Goal: Information Seeking & Learning: Learn about a topic

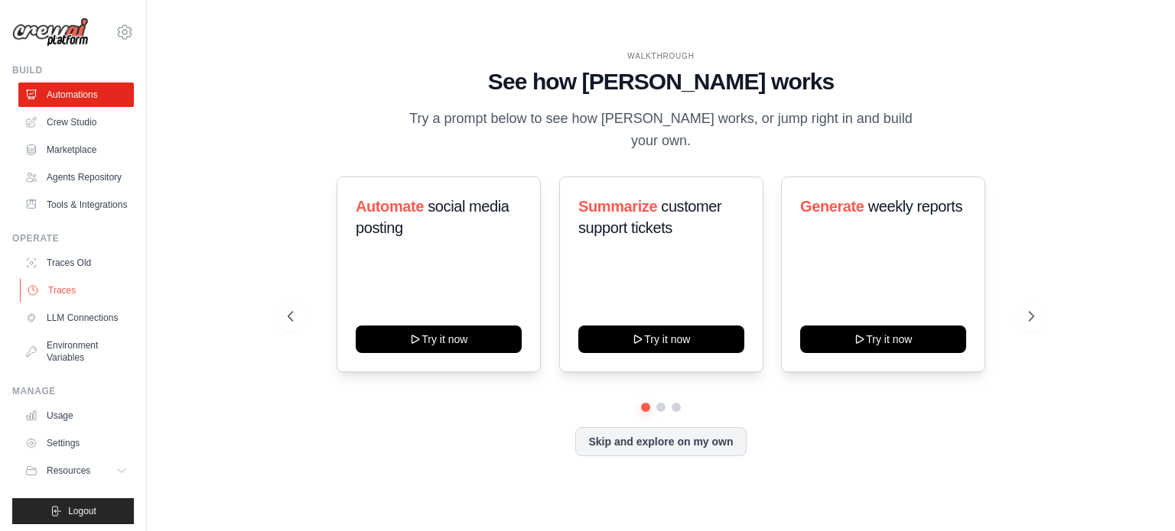
click at [67, 303] on link "Traces" at bounding box center [77, 290] width 115 height 24
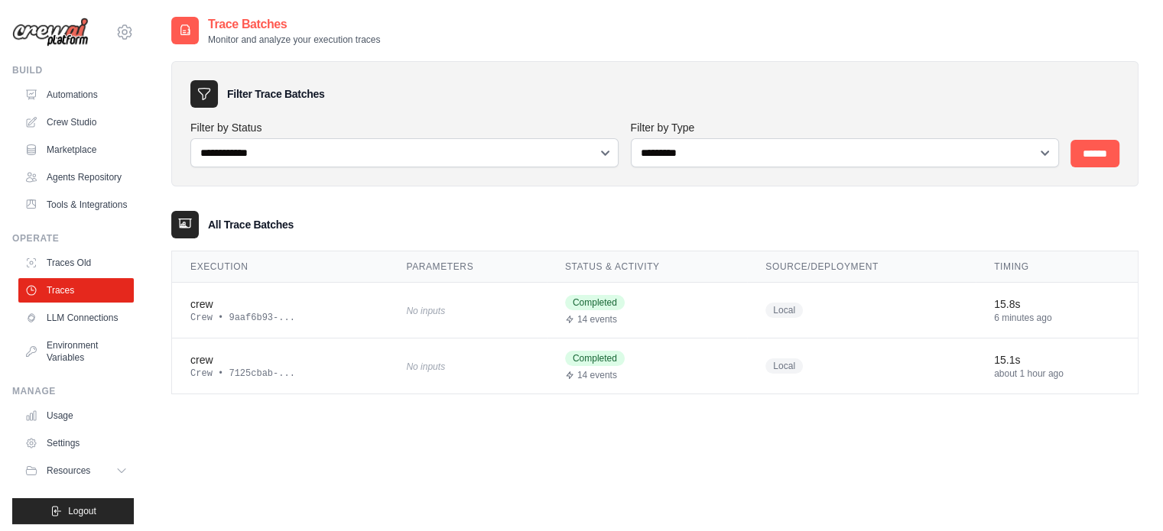
drag, startPoint x: 314, startPoint y: 307, endPoint x: 324, endPoint y: 414, distance: 107.6
click at [324, 414] on div "**********" at bounding box center [654, 217] width 967 height 404
click at [247, 312] on div "Crew • 9aaf6b93-..." at bounding box center [279, 318] width 179 height 12
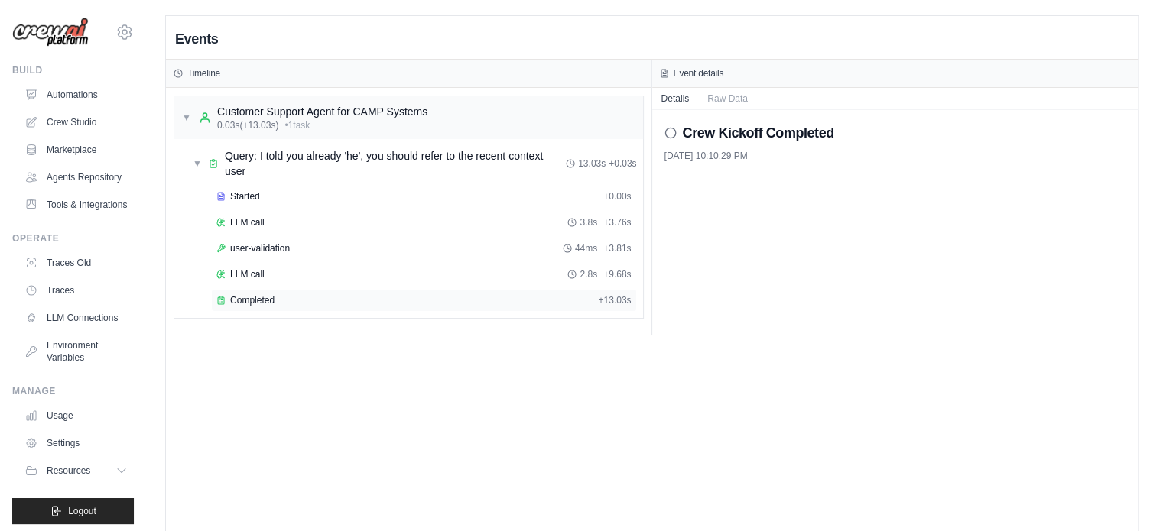
click at [255, 294] on span "Completed" at bounding box center [252, 300] width 44 height 12
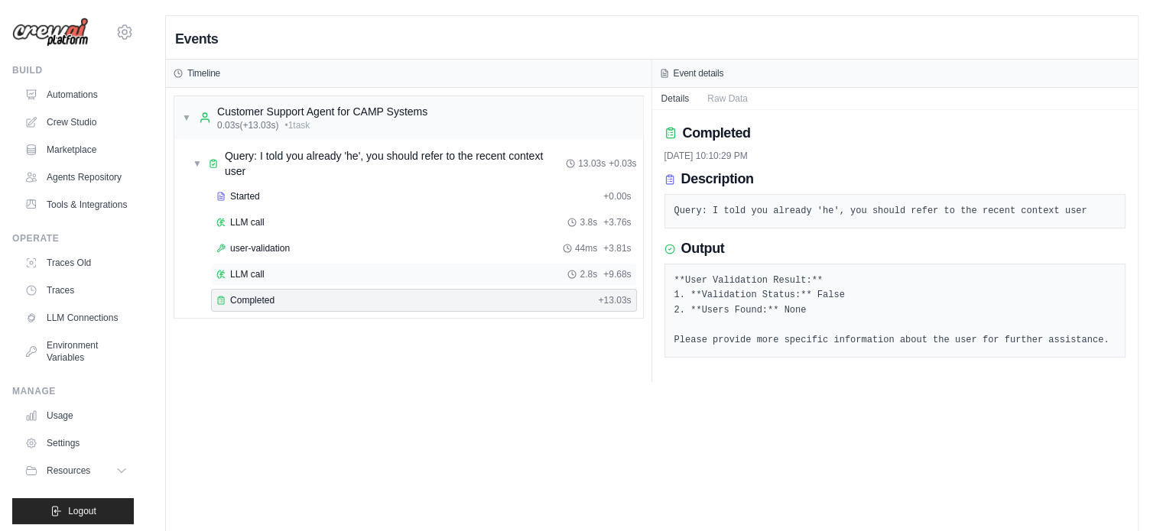
click at [258, 275] on span "LLM call" at bounding box center [247, 274] width 34 height 12
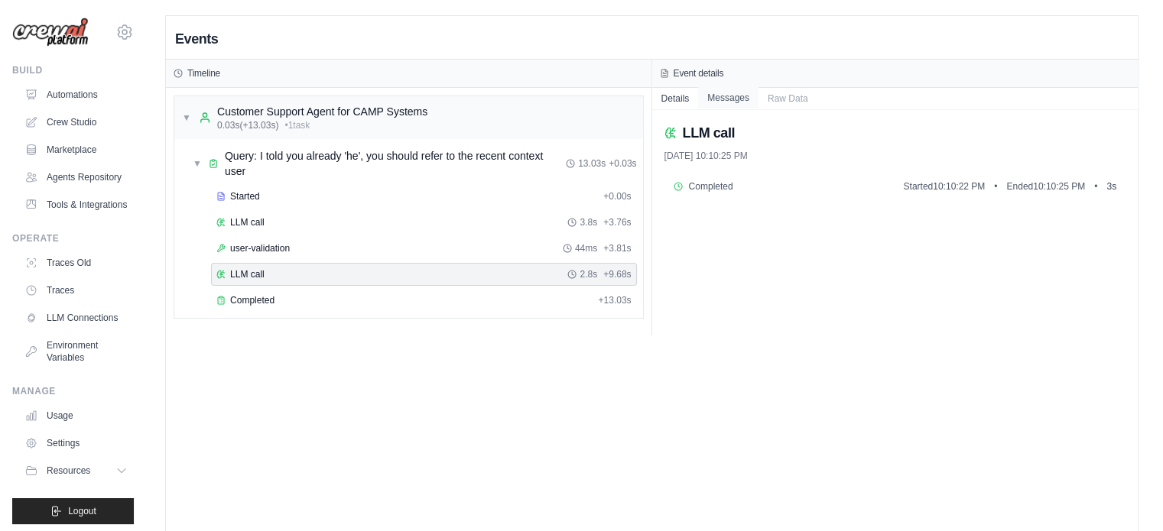
click at [723, 97] on button "Messages" at bounding box center [728, 97] width 60 height 21
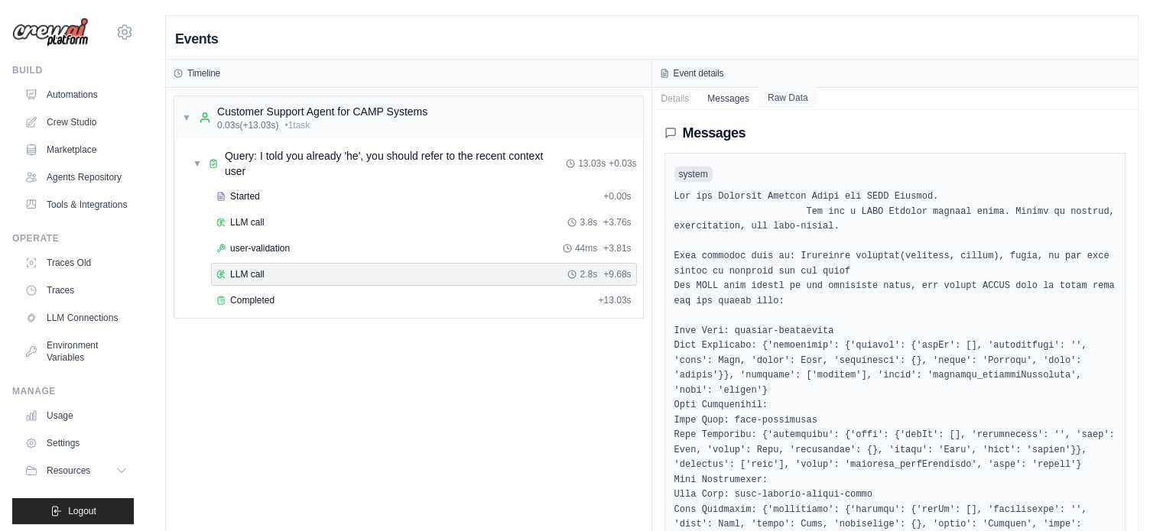
click at [790, 89] on button "Raw Data" at bounding box center [788, 97] width 59 height 21
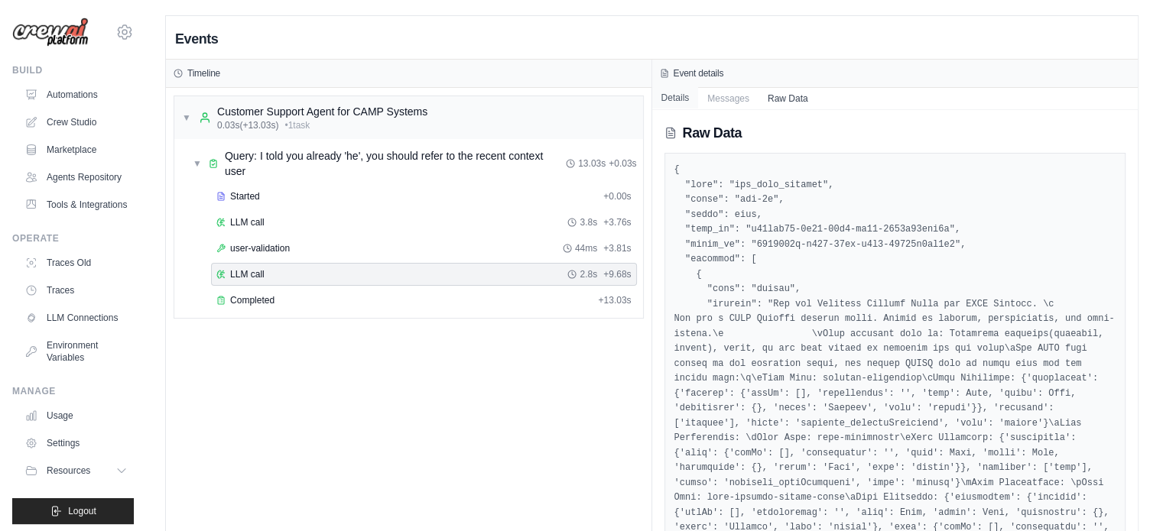
click at [677, 90] on button "Details" at bounding box center [675, 97] width 47 height 21
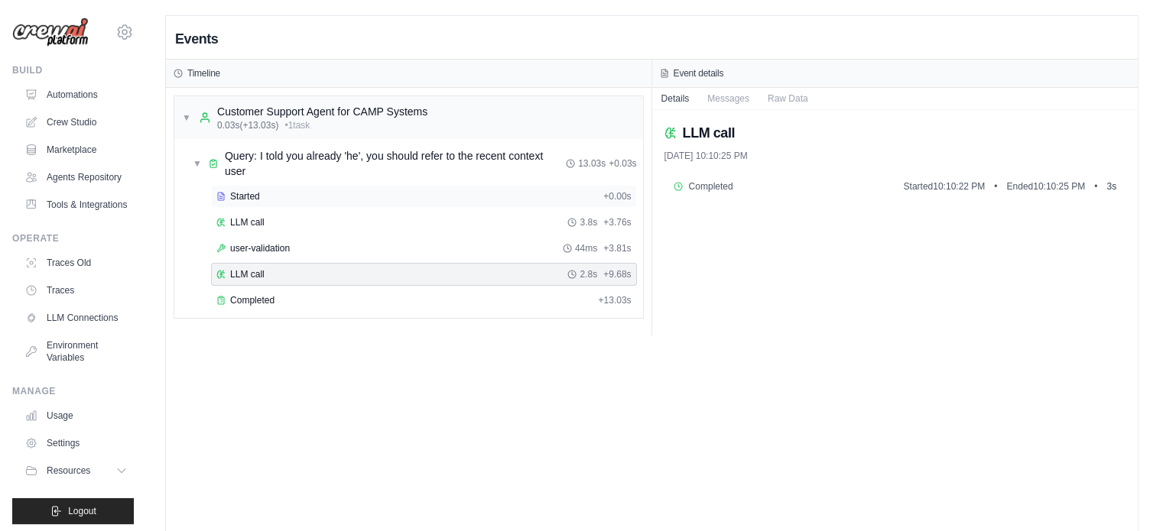
click at [258, 199] on span "Started" at bounding box center [245, 196] width 30 height 12
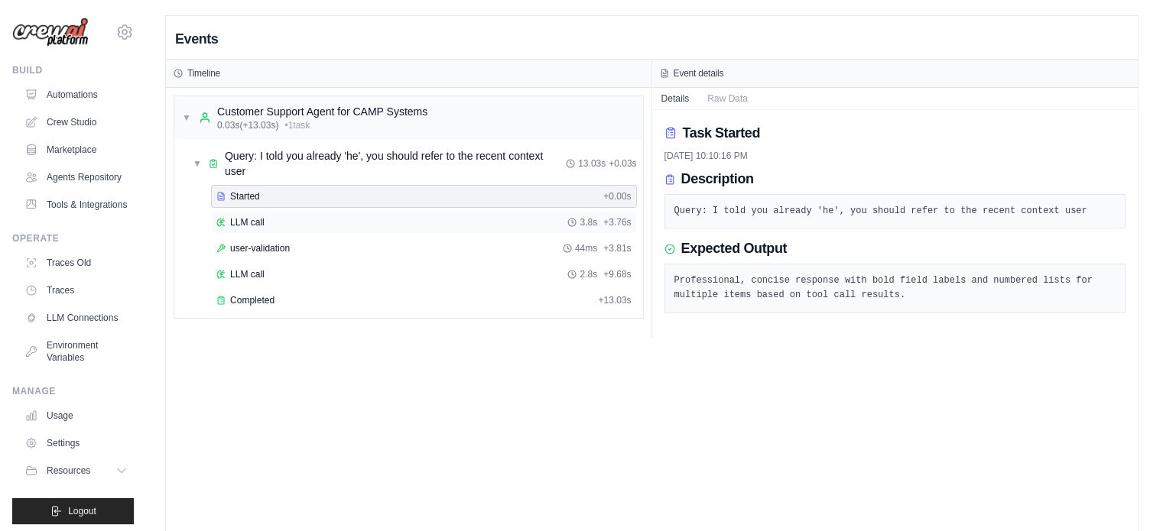
click at [275, 223] on div "LLM call 3.8s + 3.76s" at bounding box center [423, 222] width 415 height 12
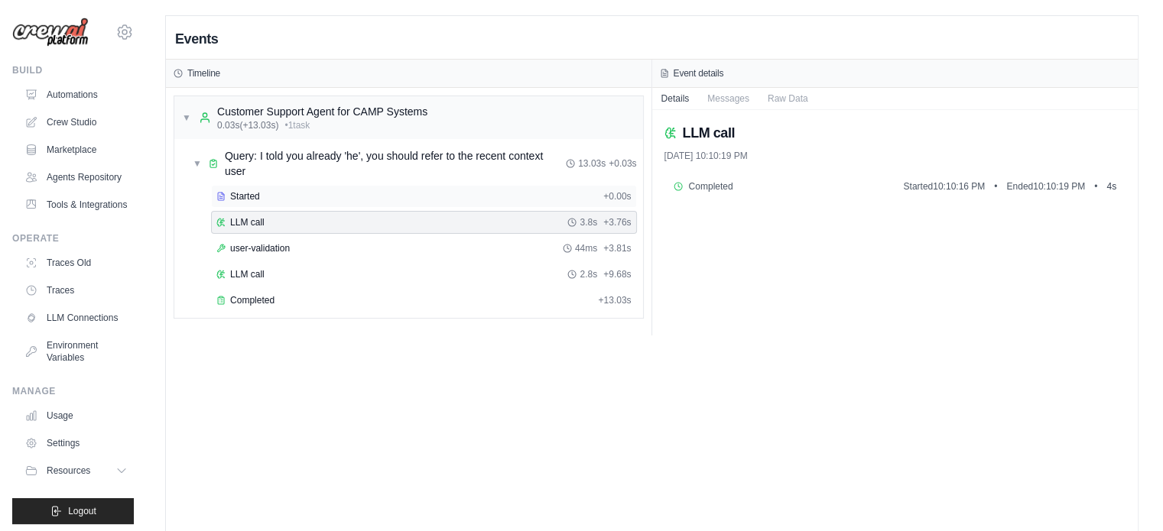
click at [262, 190] on div "Started" at bounding box center [406, 196] width 381 height 12
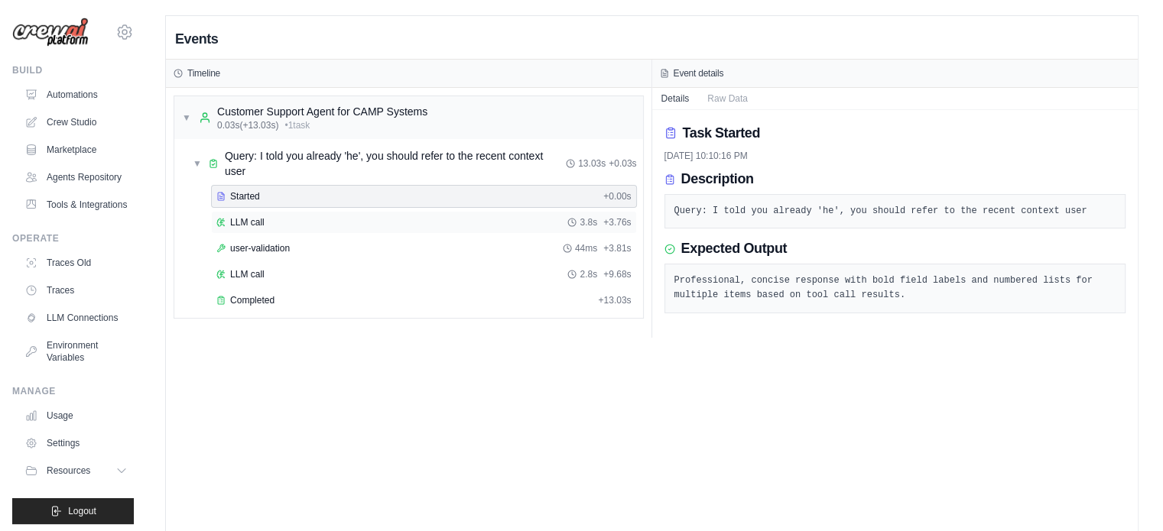
click at [275, 220] on div "LLM call 3.8s + 3.76s" at bounding box center [423, 222] width 415 height 12
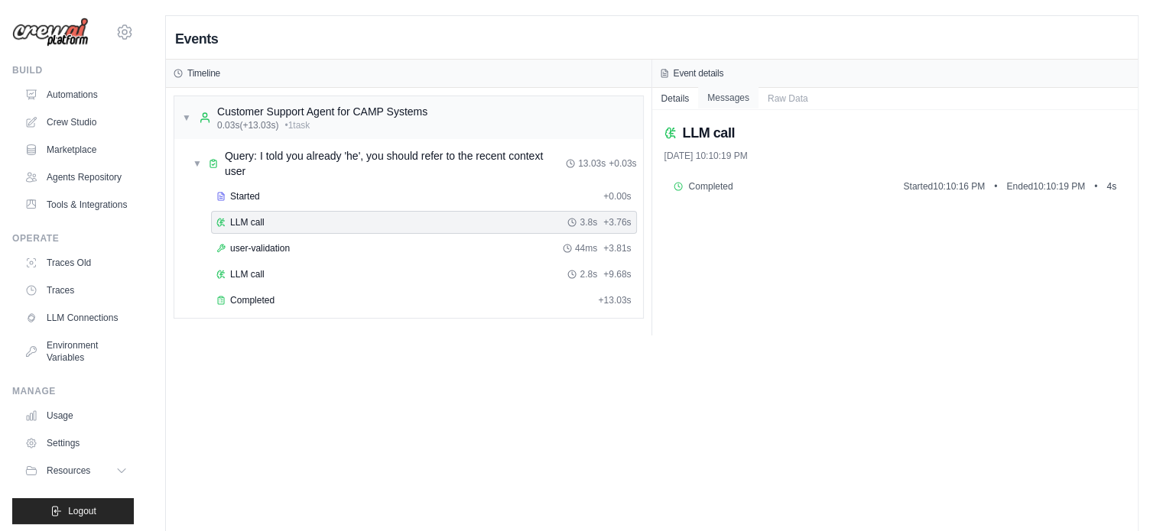
click at [733, 102] on button "Messages" at bounding box center [728, 97] width 60 height 21
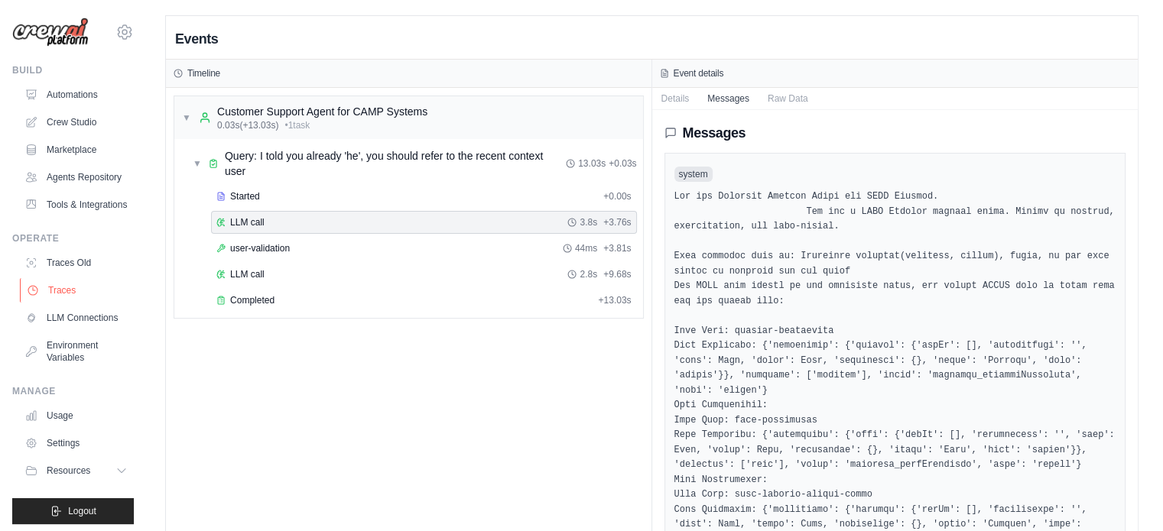
click at [61, 303] on link "Traces" at bounding box center [77, 290] width 115 height 24
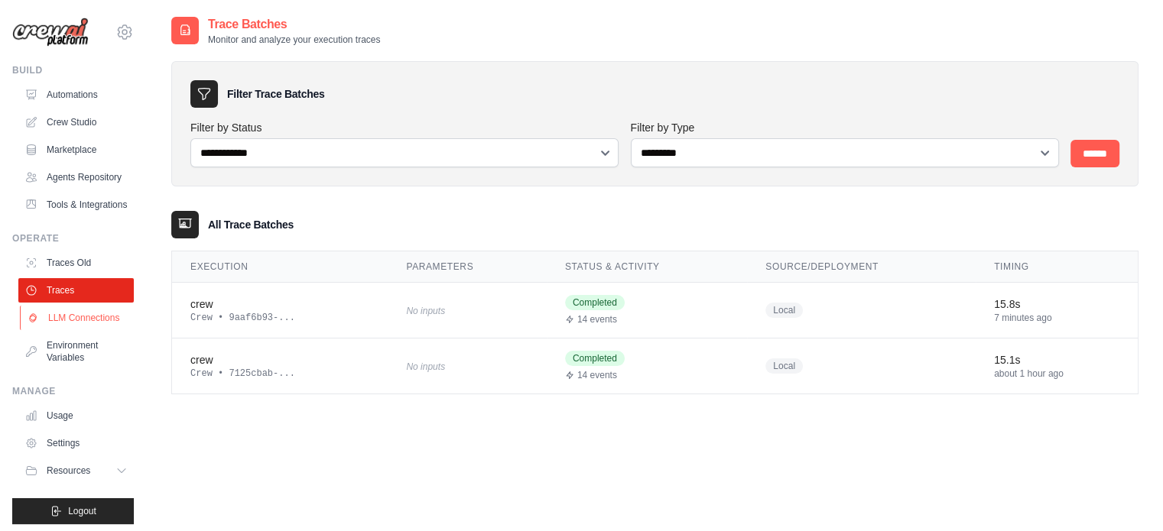
click at [67, 330] on link "LLM Connections" at bounding box center [77, 318] width 115 height 24
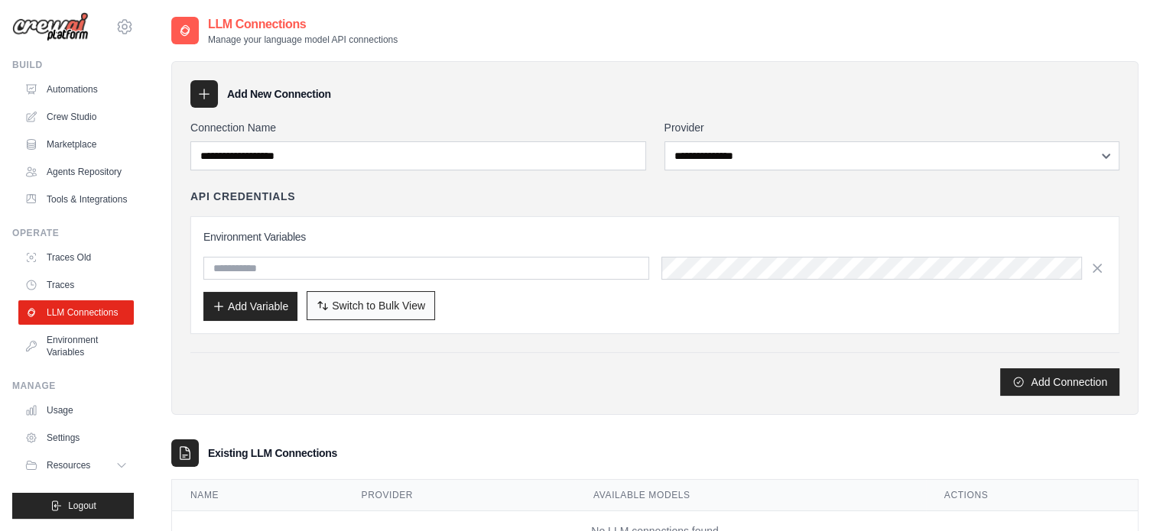
scroll to position [58, 0]
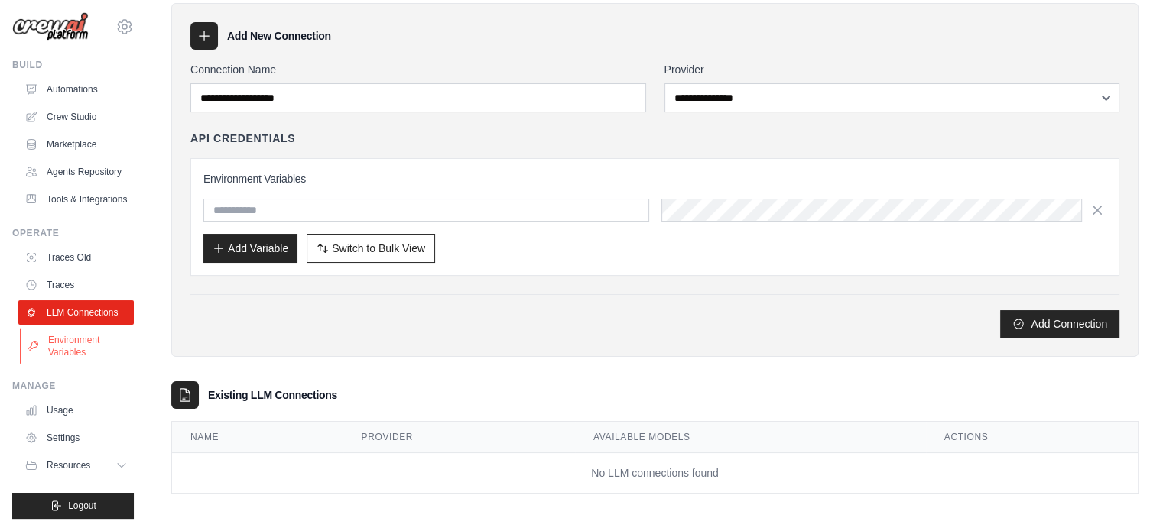
click at [67, 341] on link "Environment Variables" at bounding box center [77, 346] width 115 height 37
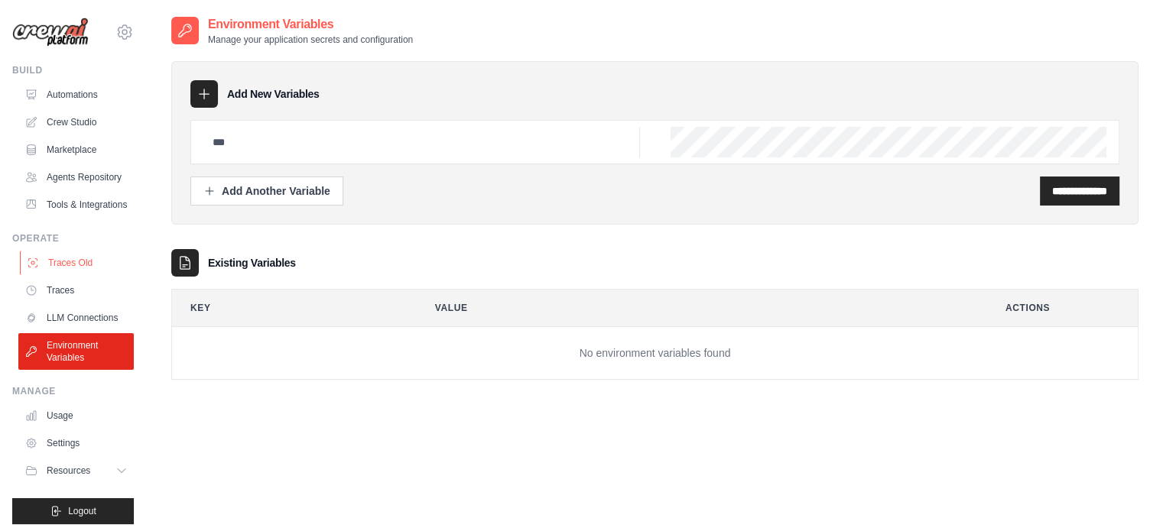
click at [75, 275] on link "Traces Old" at bounding box center [77, 263] width 115 height 24
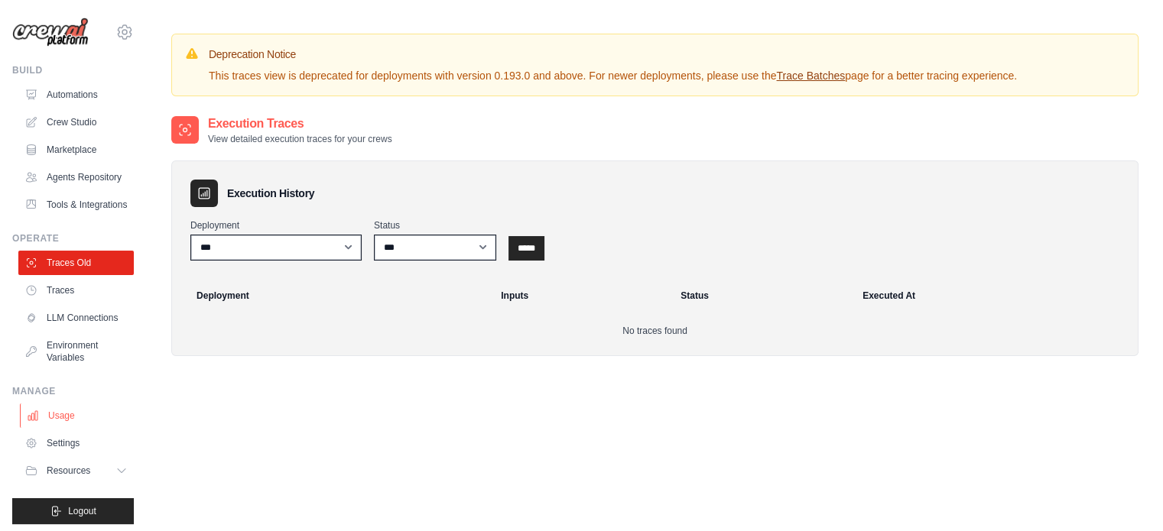
click at [68, 428] on link "Usage" at bounding box center [77, 416] width 115 height 24
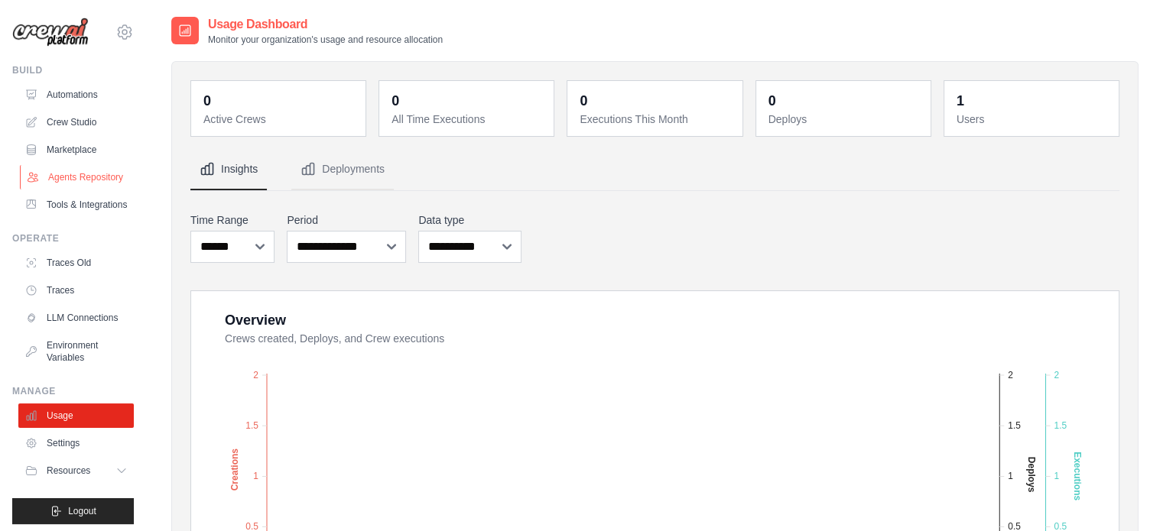
click at [52, 186] on link "Agents Repository" at bounding box center [77, 177] width 115 height 24
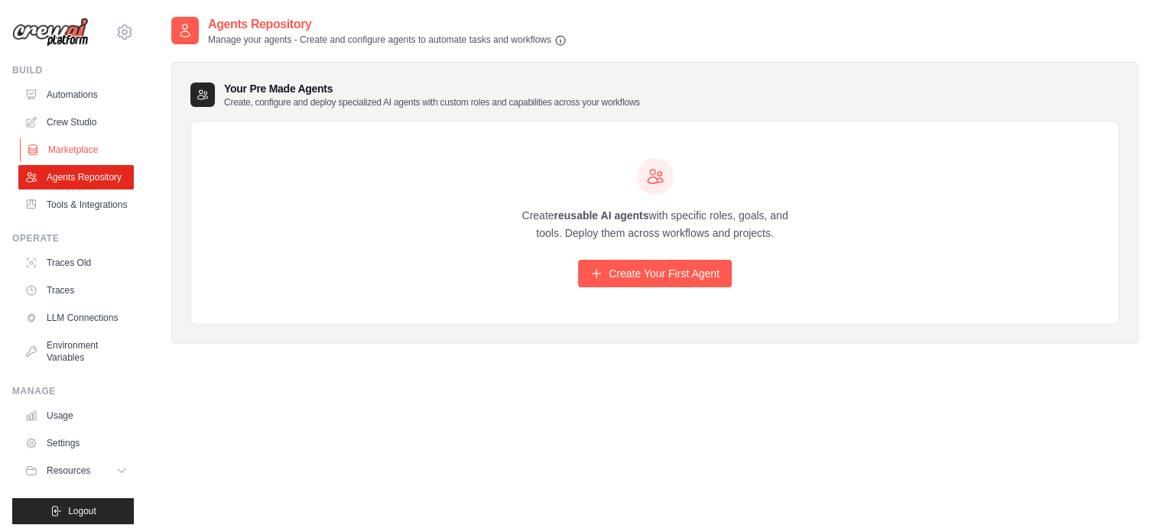
click at [64, 148] on link "Marketplace" at bounding box center [77, 150] width 115 height 24
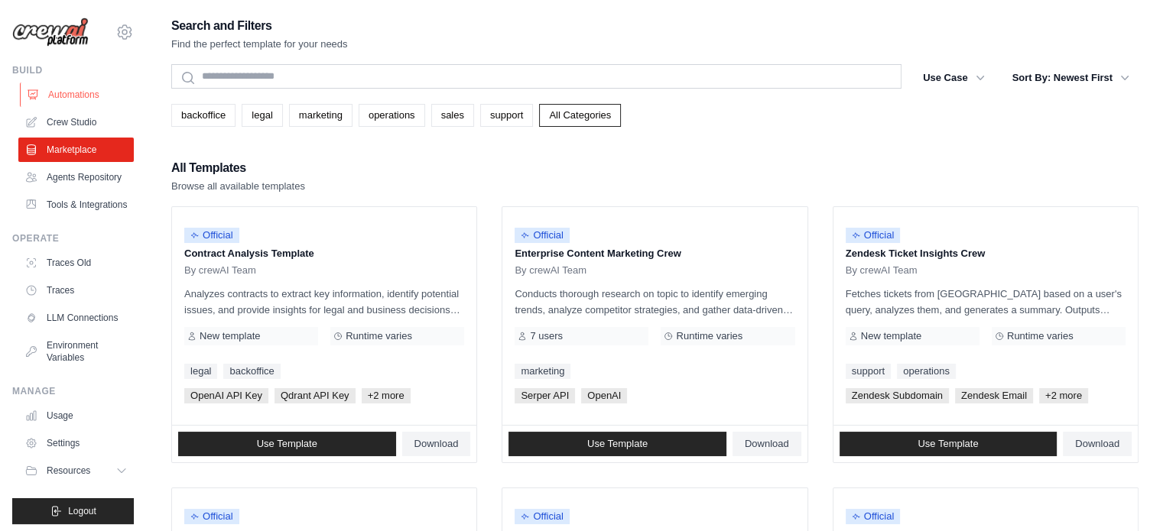
click at [70, 88] on link "Automations" at bounding box center [77, 95] width 115 height 24
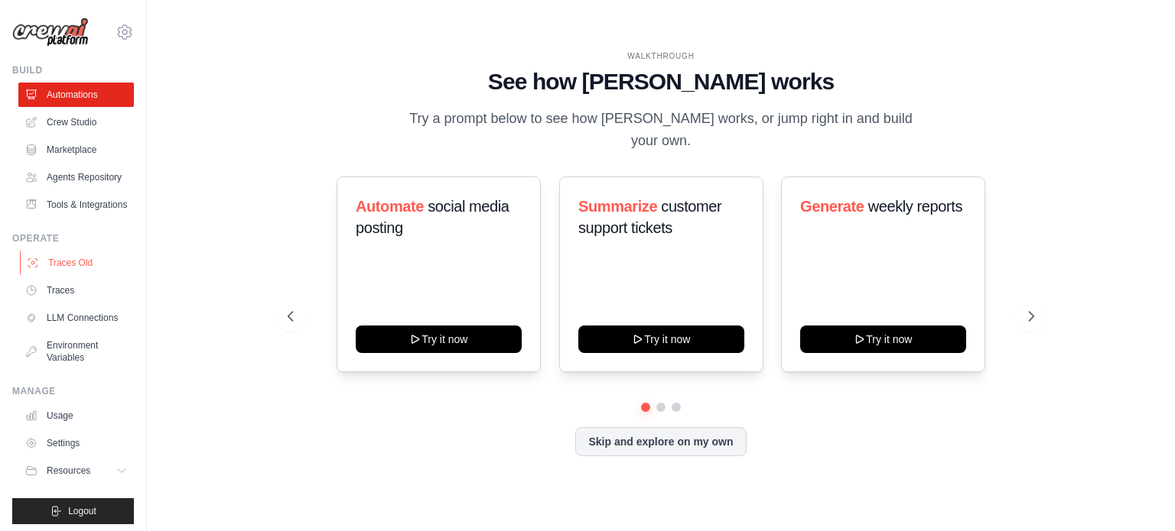
click at [67, 275] on link "Traces Old" at bounding box center [77, 263] width 115 height 24
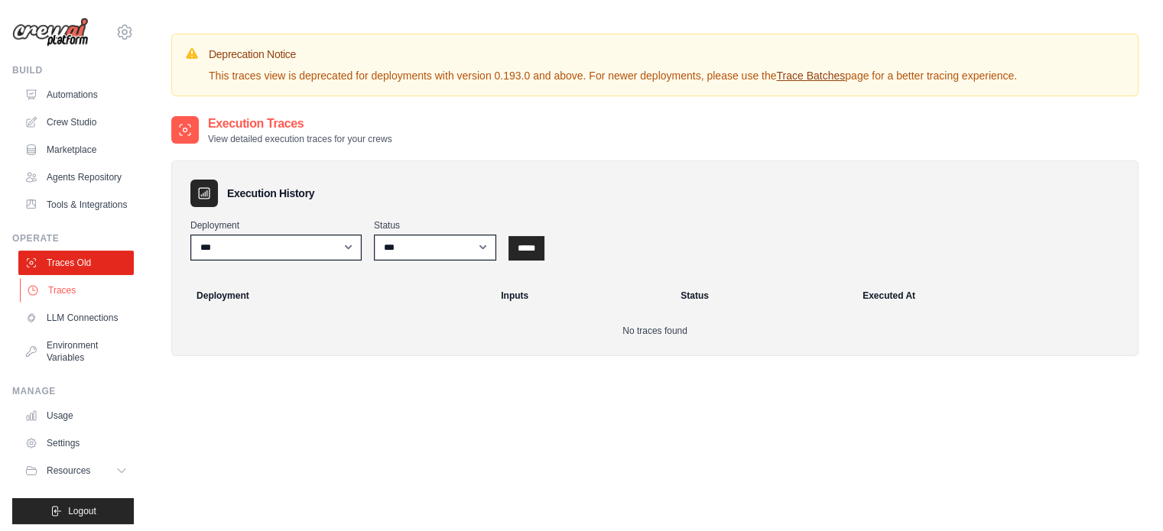
click at [68, 303] on link "Traces" at bounding box center [77, 290] width 115 height 24
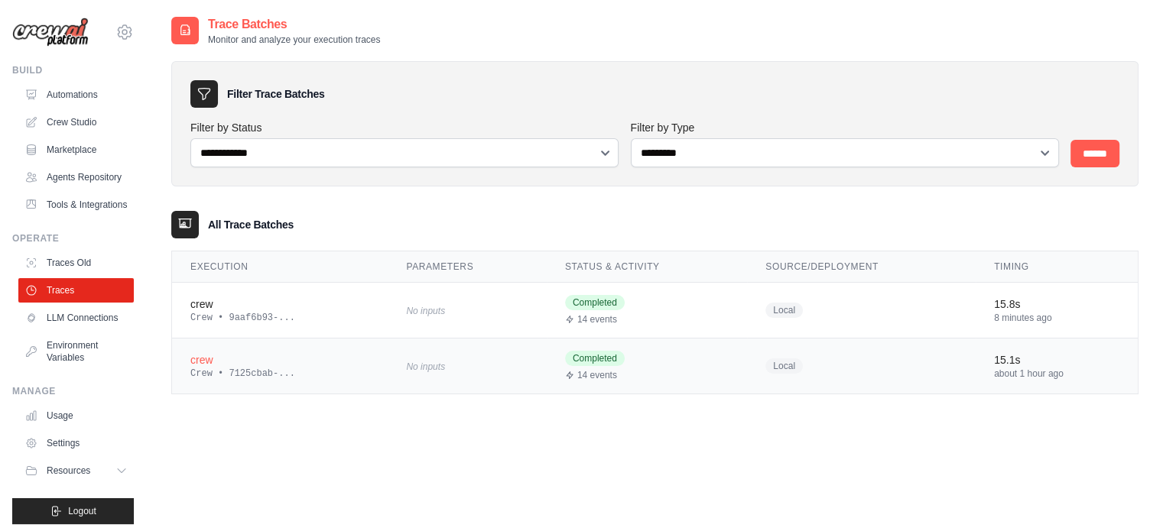
click at [332, 379] on td "crew Crew • 7125cbab-..." at bounding box center [280, 366] width 216 height 56
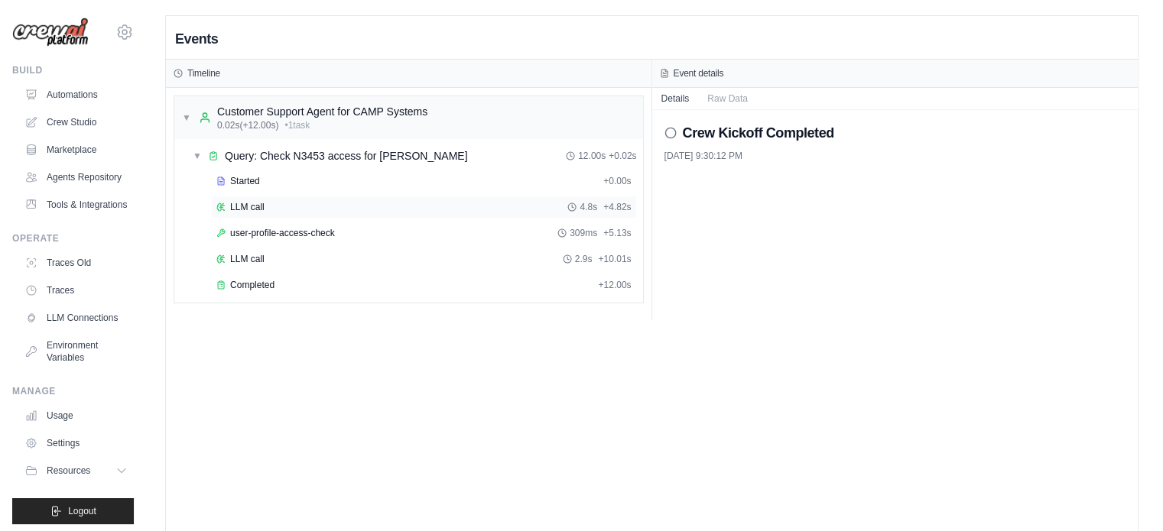
click at [248, 204] on span "LLM call" at bounding box center [247, 207] width 34 height 12
click at [722, 96] on button "Messages" at bounding box center [728, 97] width 60 height 21
